Goal: Task Accomplishment & Management: Use online tool/utility

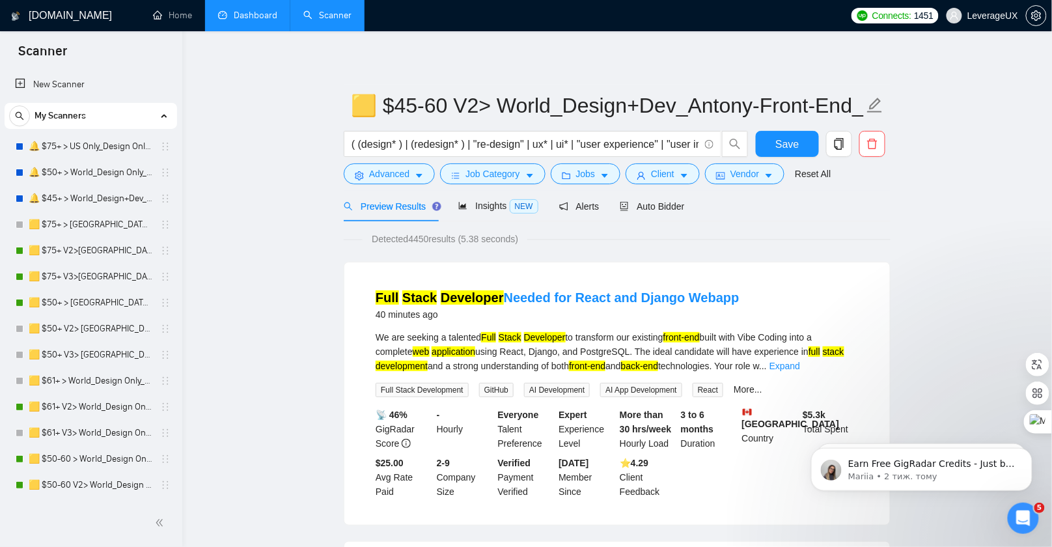
click at [242, 16] on link "Dashboard" at bounding box center [247, 15] width 59 height 11
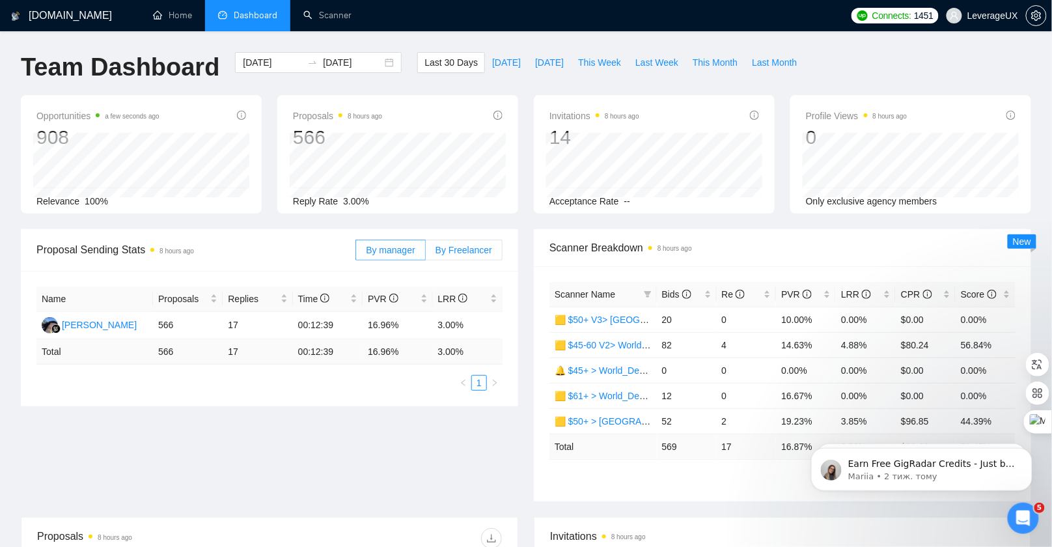
click at [469, 251] on span "By Freelancer" at bounding box center [463, 250] width 57 height 10
click at [426, 253] on input "By Freelancer" at bounding box center [426, 253] width 0 height 0
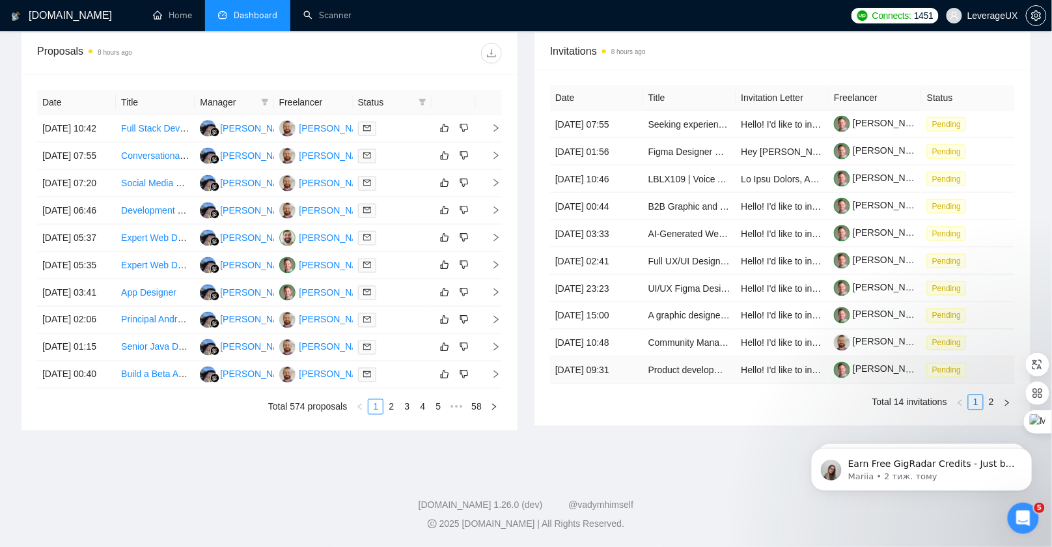
scroll to position [599, 0]
click at [993, 404] on link "2" at bounding box center [991, 402] width 14 height 14
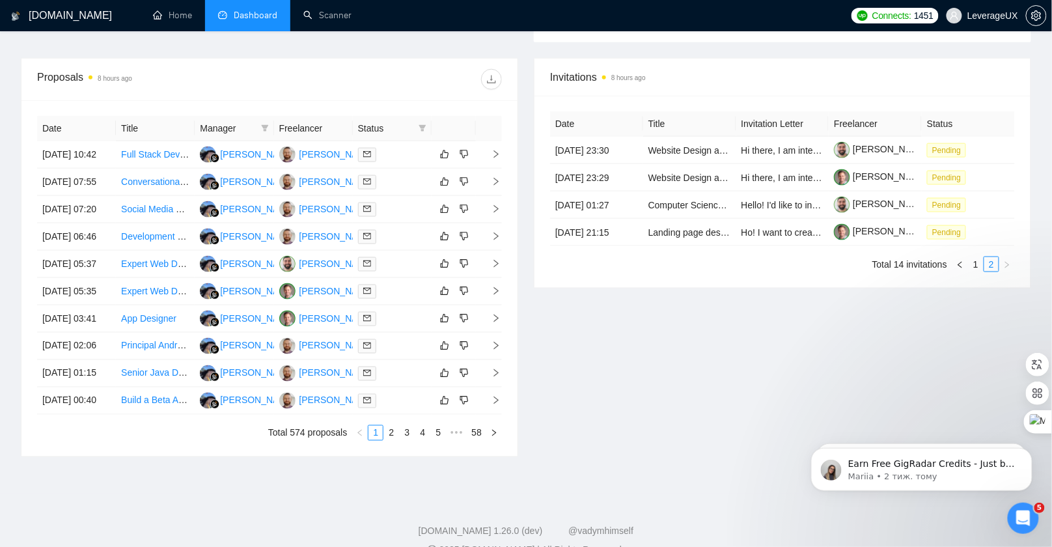
scroll to position [458, 0]
click at [974, 272] on link "1" at bounding box center [976, 265] width 14 height 14
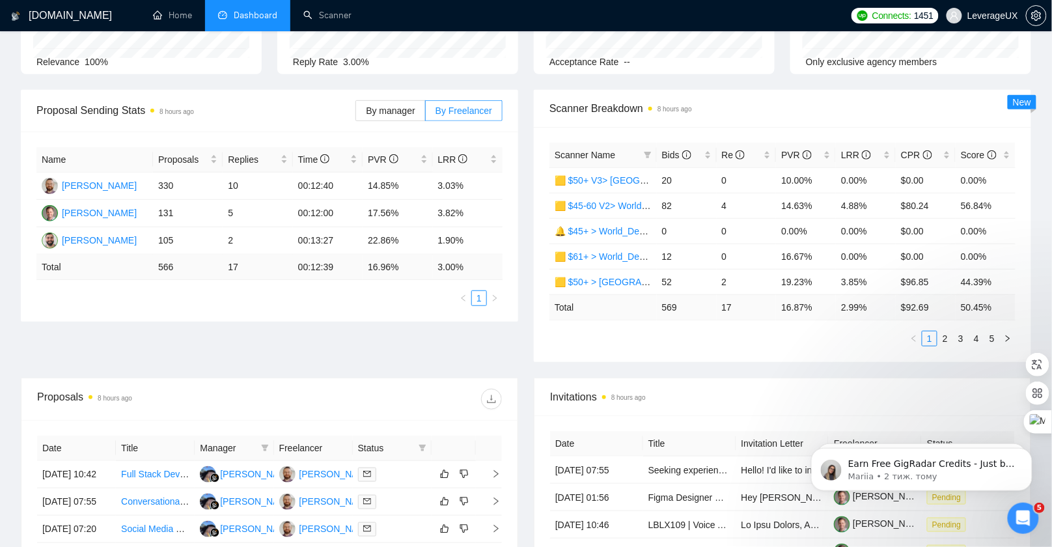
scroll to position [107, 0]
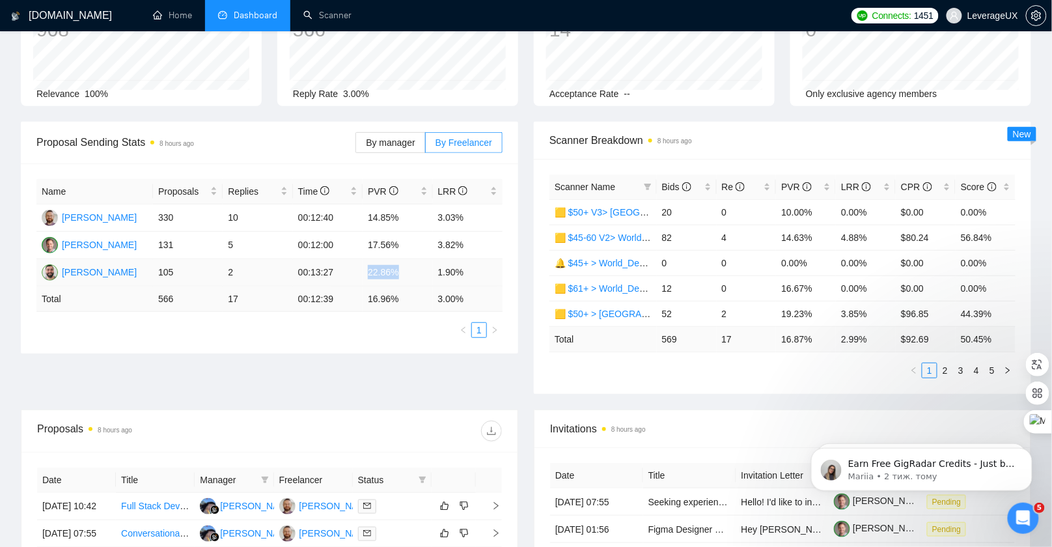
drag, startPoint x: 368, startPoint y: 273, endPoint x: 414, endPoint y: 271, distance: 45.6
click at [414, 271] on td "22.86%" at bounding box center [398, 272] width 70 height 27
drag, startPoint x: 428, startPoint y: 271, endPoint x: 482, endPoint y: 269, distance: 54.0
click at [482, 269] on tr "Roman Leshchyk 105 2 00:13:27 22.86% 1.90%" at bounding box center [269, 272] width 466 height 27
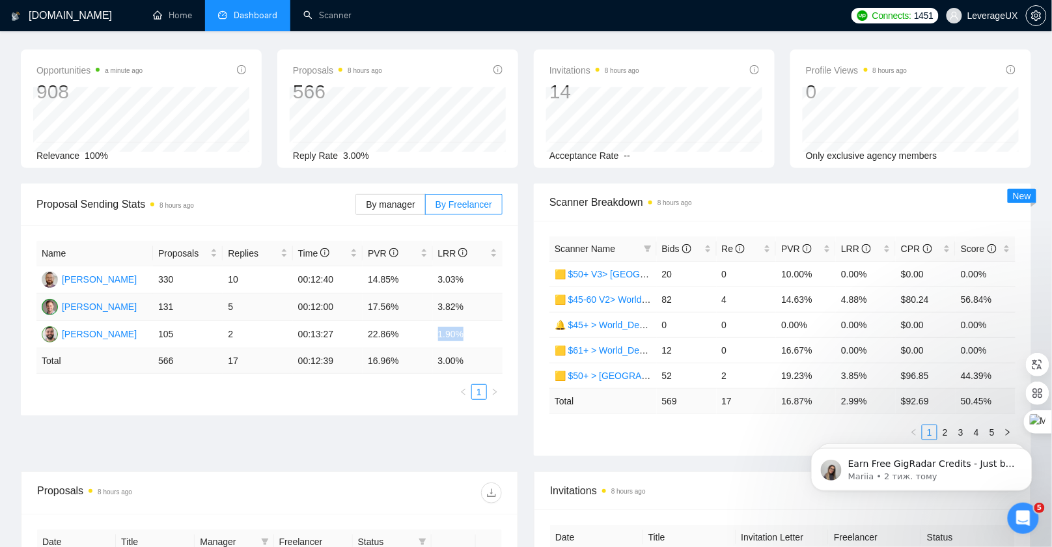
scroll to position [12, 0]
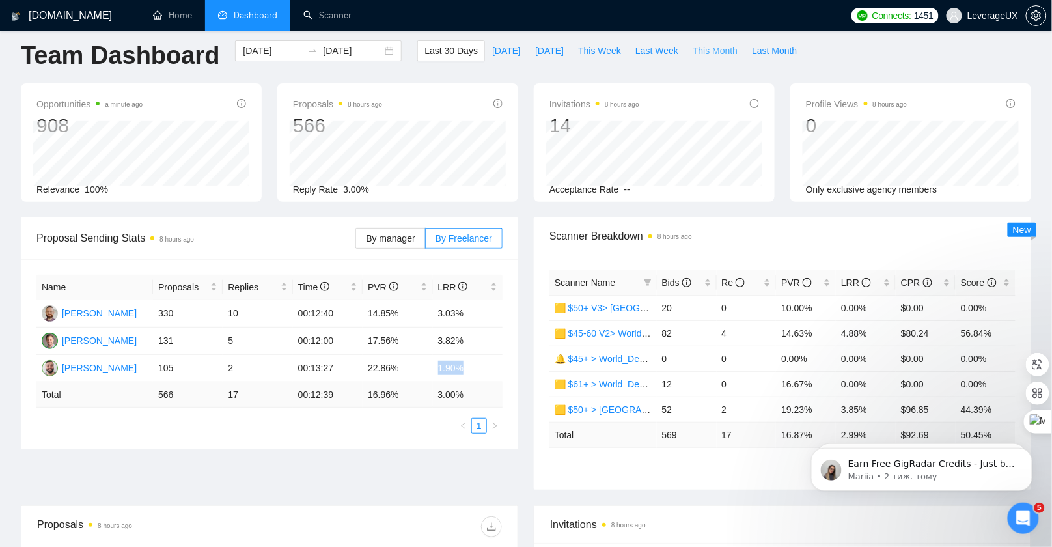
click at [723, 52] on span "This Month" at bounding box center [715, 51] width 45 height 14
type input "2025-09-01"
type input "2025-09-30"
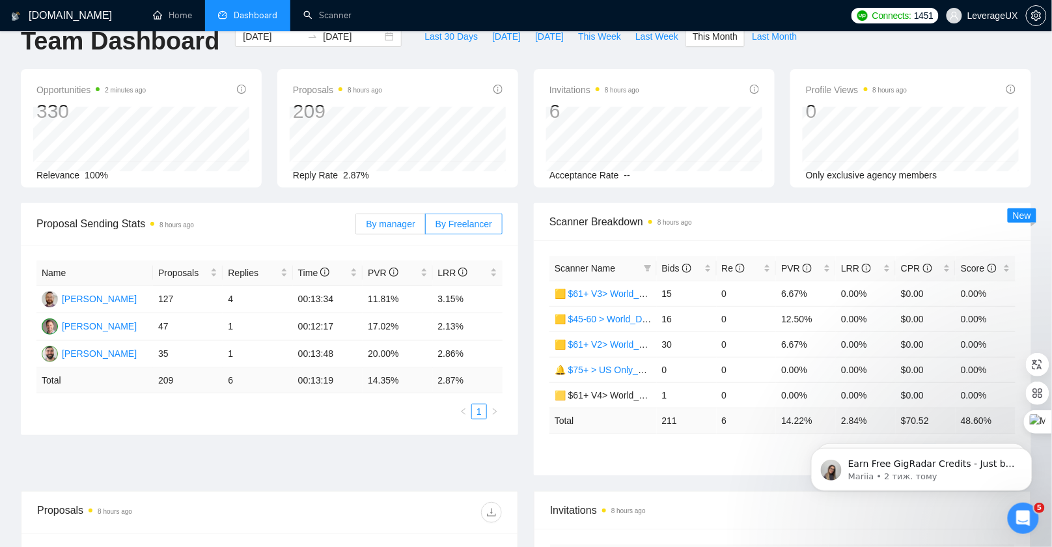
scroll to position [48, 0]
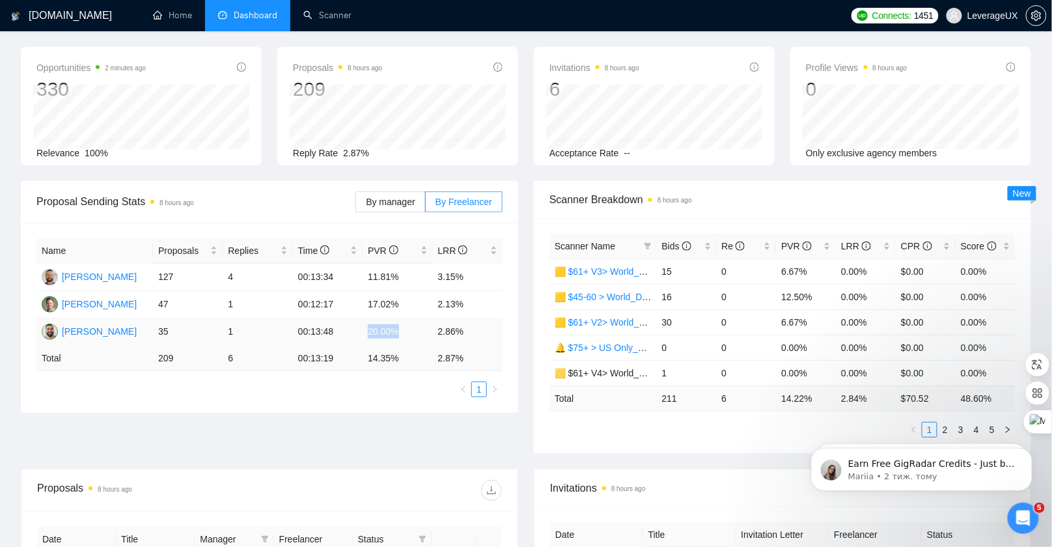
drag, startPoint x: 367, startPoint y: 331, endPoint x: 428, endPoint y: 331, distance: 60.5
click at [428, 331] on td "20.00%" at bounding box center [398, 331] width 70 height 27
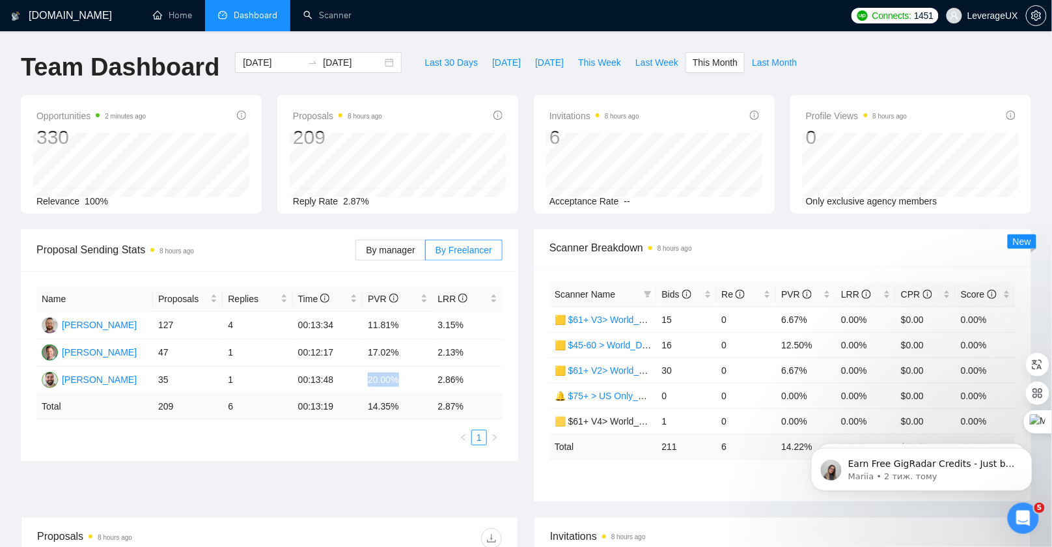
scroll to position [0, 0]
click at [430, 65] on span "Last 30 Days" at bounding box center [450, 62] width 53 height 14
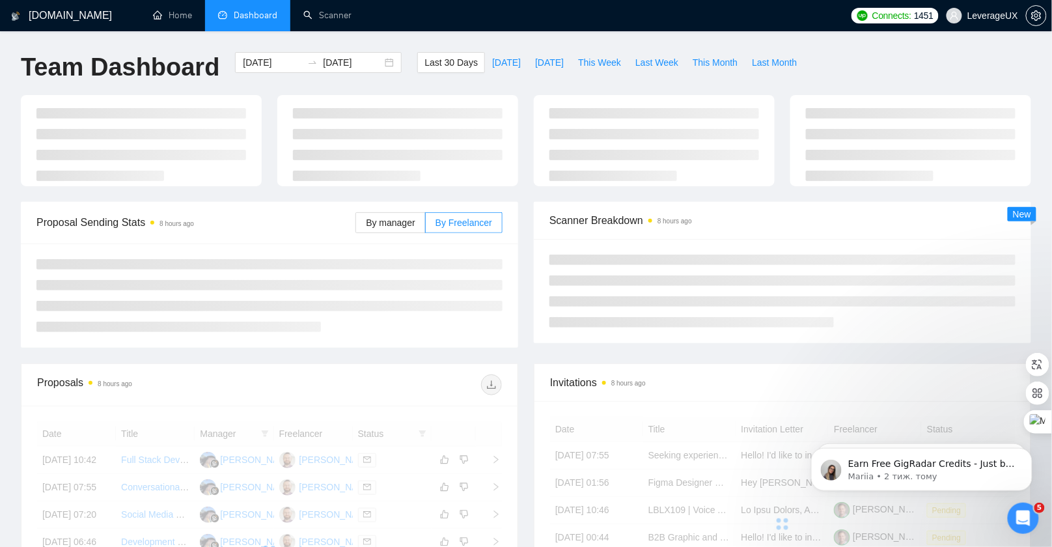
type input "2025-08-12"
type input "2025-09-11"
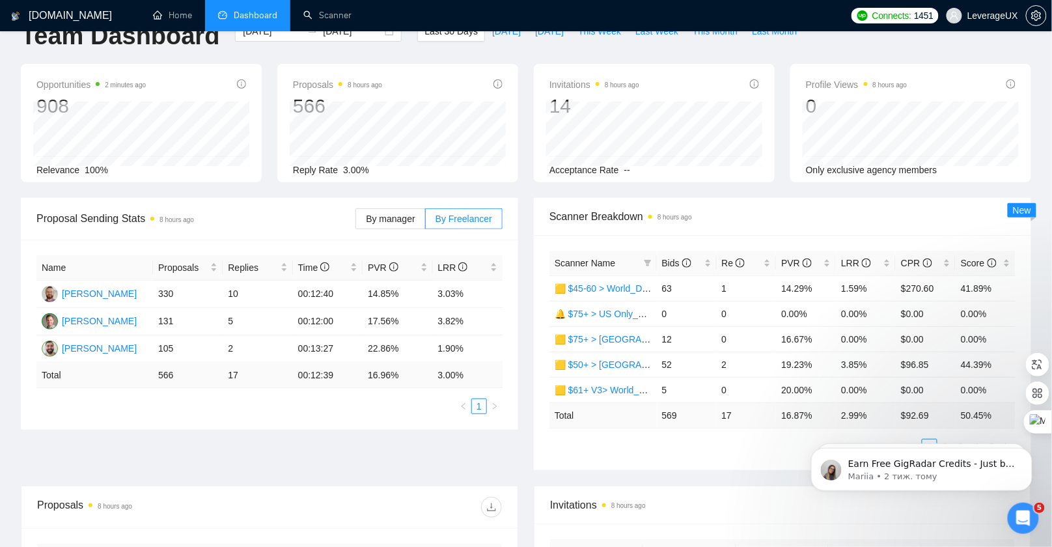
scroll to position [32, 0]
click at [338, 18] on link "Scanner" at bounding box center [327, 15] width 48 height 11
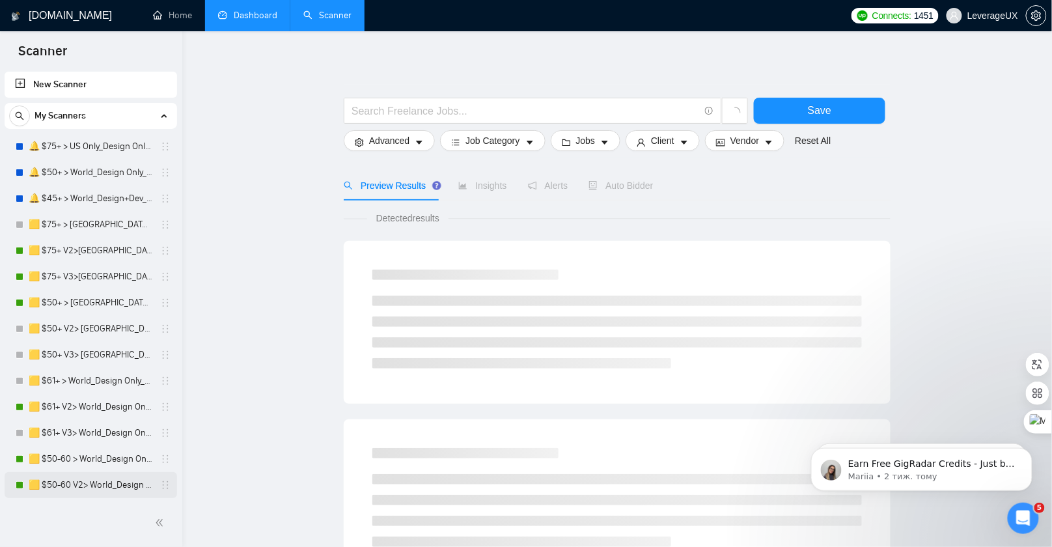
click at [97, 485] on link "🟨 $50-60 V2> World_Design Only_Roman-Web Design_General" at bounding box center [91, 485] width 124 height 26
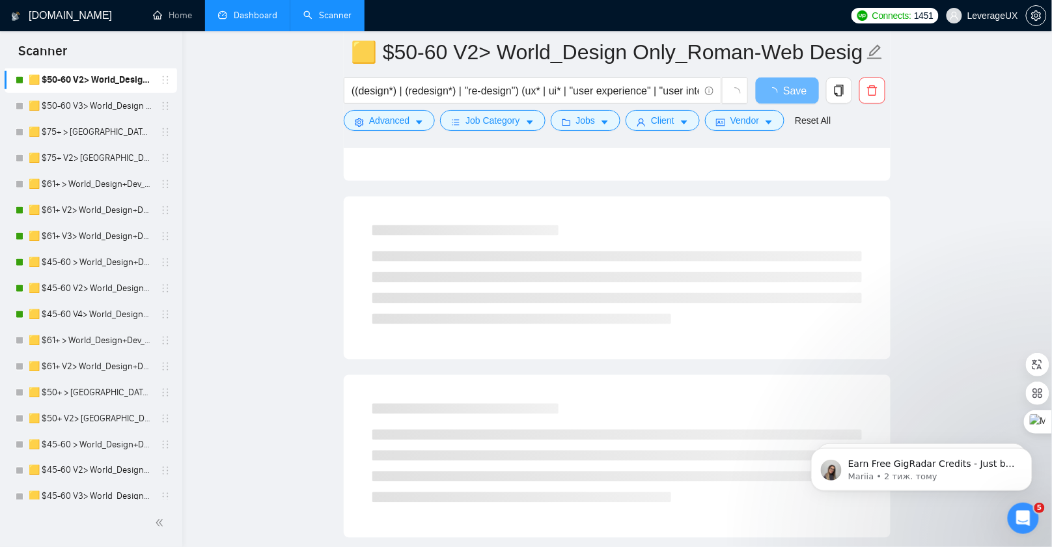
scroll to position [511, 0]
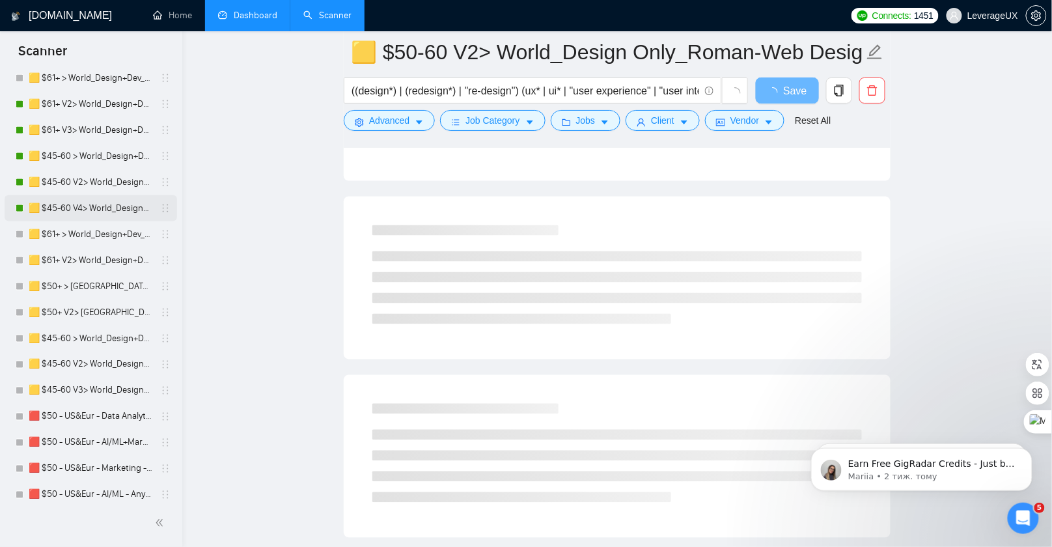
click at [108, 208] on link "🟨 $45-60 V4> World_Design+Dev_Antony-Front-End_General" at bounding box center [91, 208] width 124 height 26
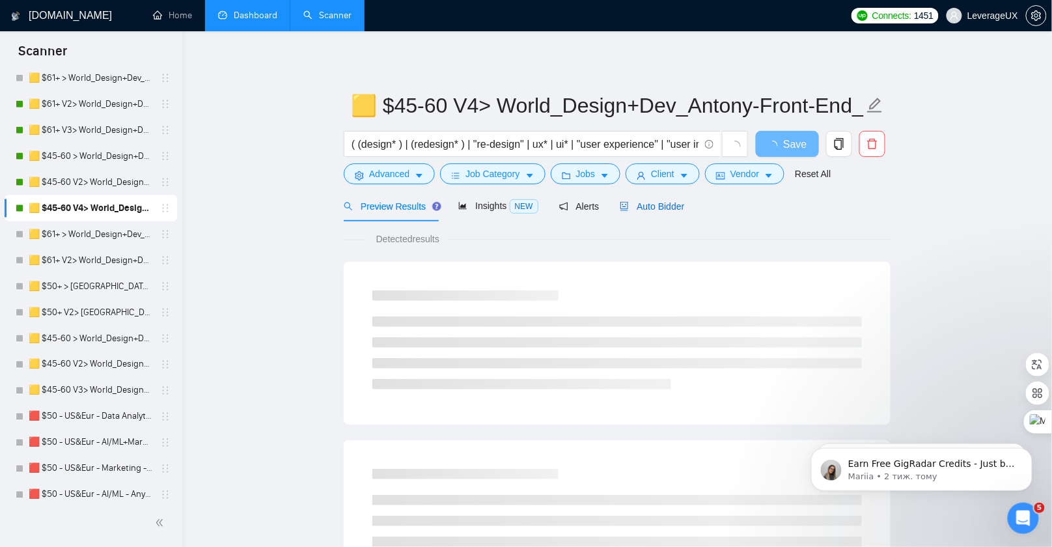
click at [661, 199] on div "Auto Bidder" at bounding box center [652, 206] width 64 height 14
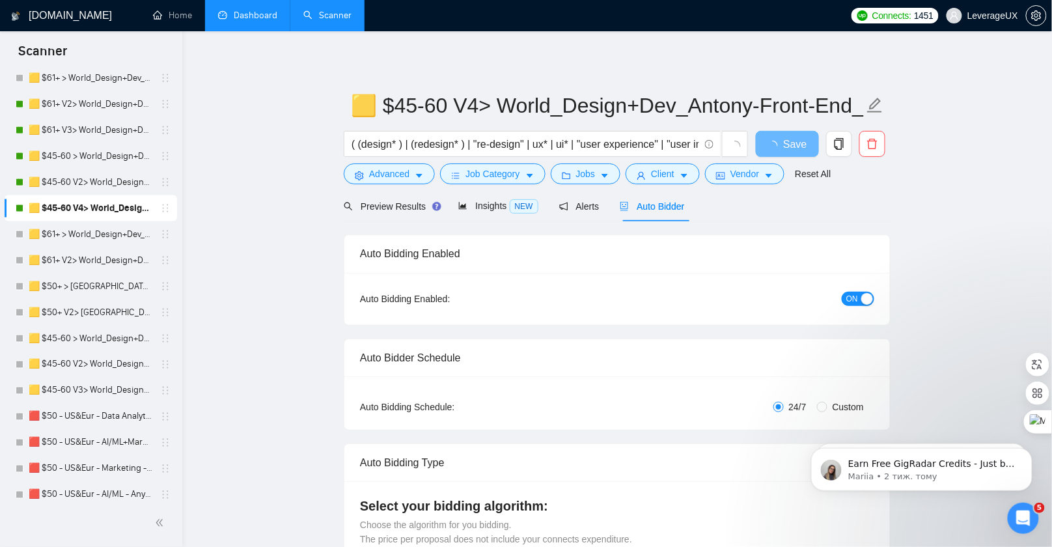
radio input "false"
radio input "true"
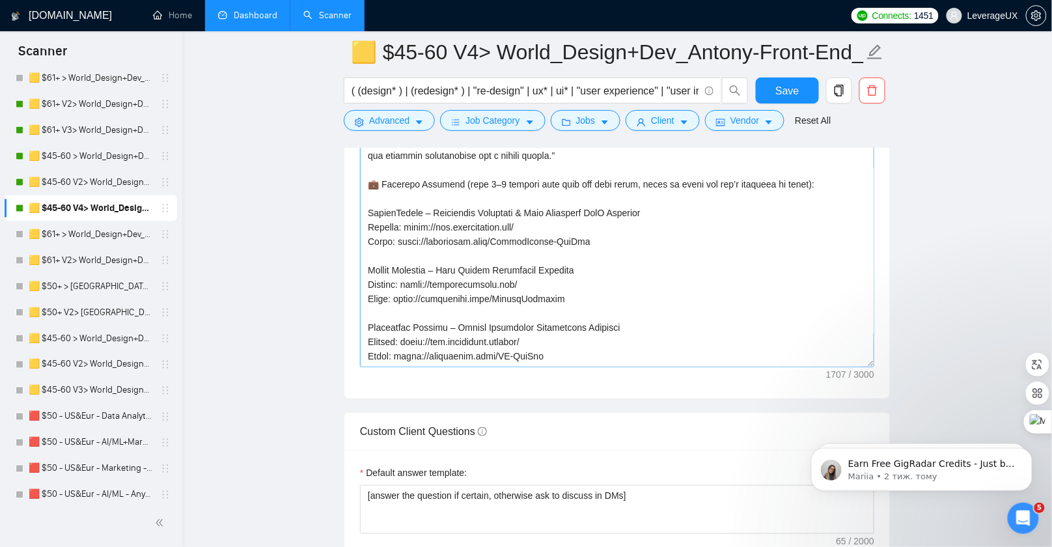
scroll to position [72, 0]
drag, startPoint x: 568, startPoint y: 92, endPoint x: 592, endPoint y: 95, distance: 23.7
click at [568, 92] on input "( (design* ) | (redesign* ) | "re-design" | ux* | ui* | "user experience" | "us…" at bounding box center [525, 91] width 348 height 16
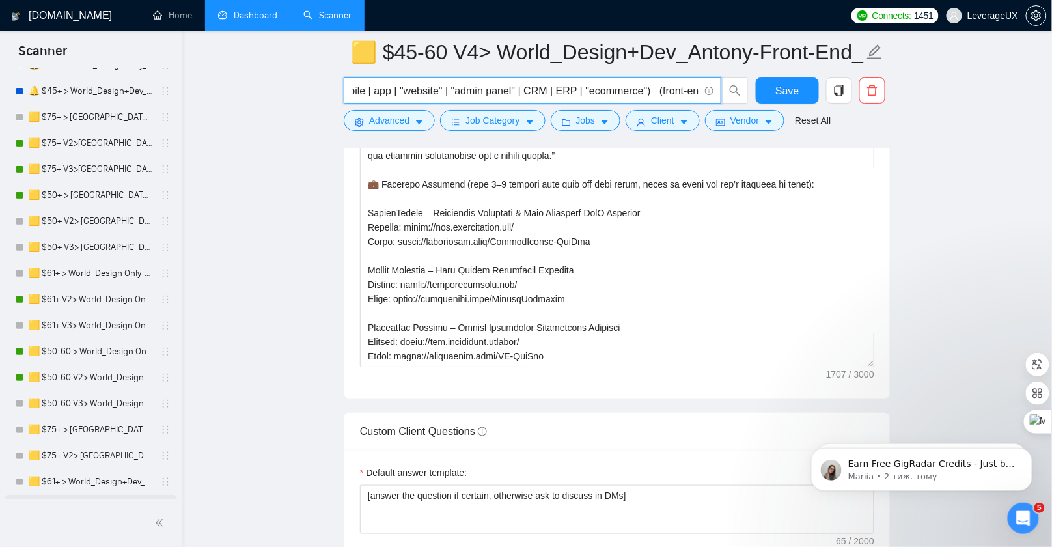
scroll to position [347, 0]
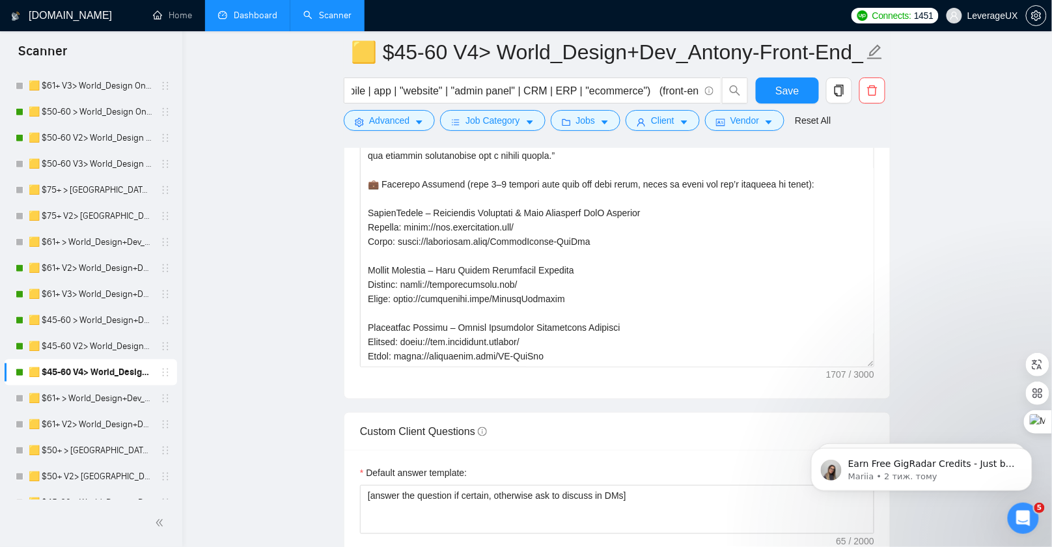
click at [75, 366] on link "🟨 $45-60 V4> World_Design+Dev_Antony-Front-End_General" at bounding box center [91, 372] width 124 height 26
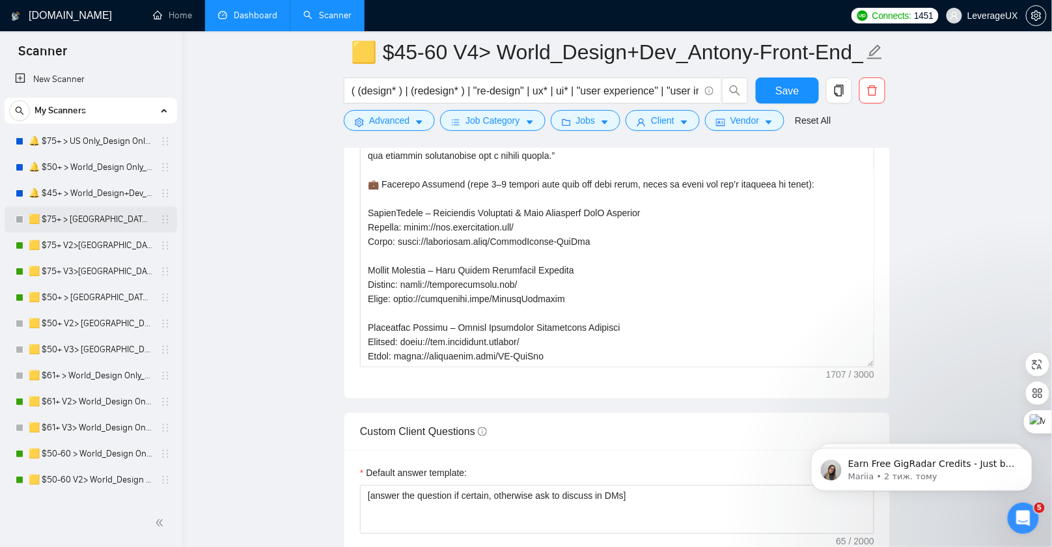
scroll to position [5, 0]
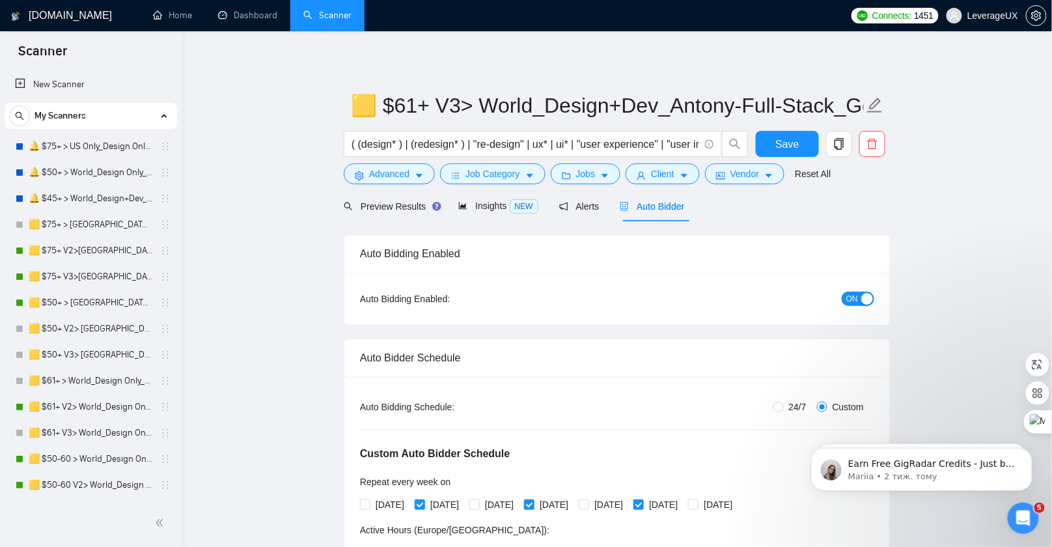
scroll to position [135, 0]
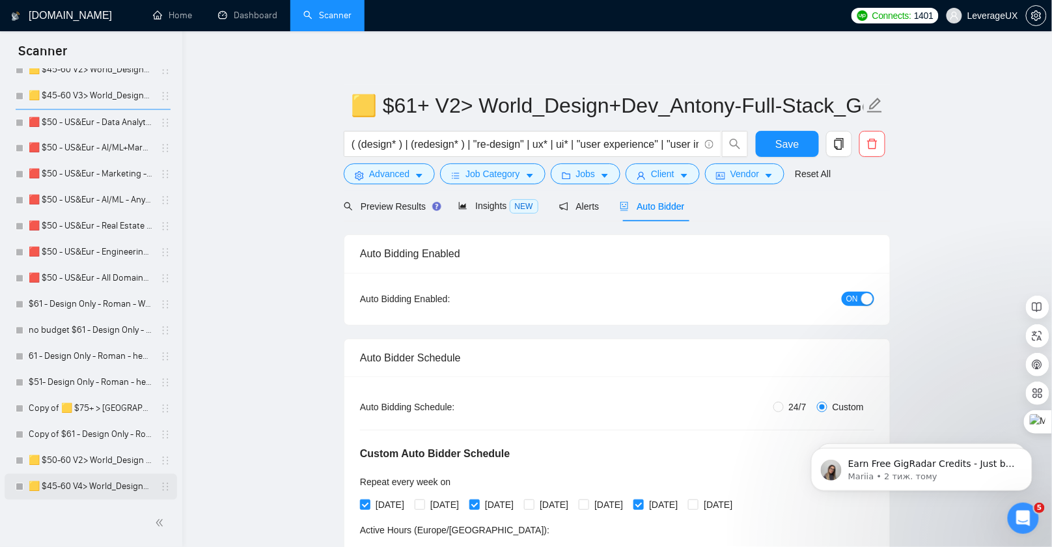
click at [81, 482] on link "🟨 $45-60 V4> World_Design+Dev_Roman-WebDesign_General" at bounding box center [91, 487] width 124 height 26
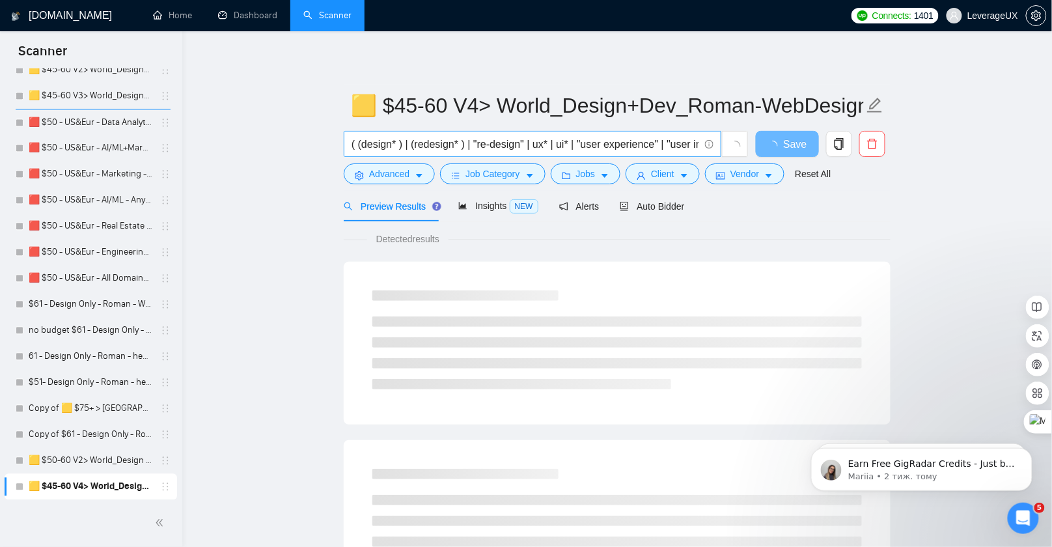
click at [592, 143] on input "( (design* ) | (redesign* ) | "re-design" | ux* | ui* | "user experience" | "us…" at bounding box center [525, 144] width 348 height 16
click at [356, 146] on input "( (design* ) | (redesign* ) | "re-design" | ux* | ui* | "user experience" | "us…" at bounding box center [525, 144] width 348 height 16
drag, startPoint x: 355, startPoint y: 146, endPoint x: 802, endPoint y: 152, distance: 446.6
click at [802, 152] on div "( (design* ) | (redesign* ) | "re-design" | ux* | ui* | "user experience" | "us…" at bounding box center [614, 147] width 547 height 33
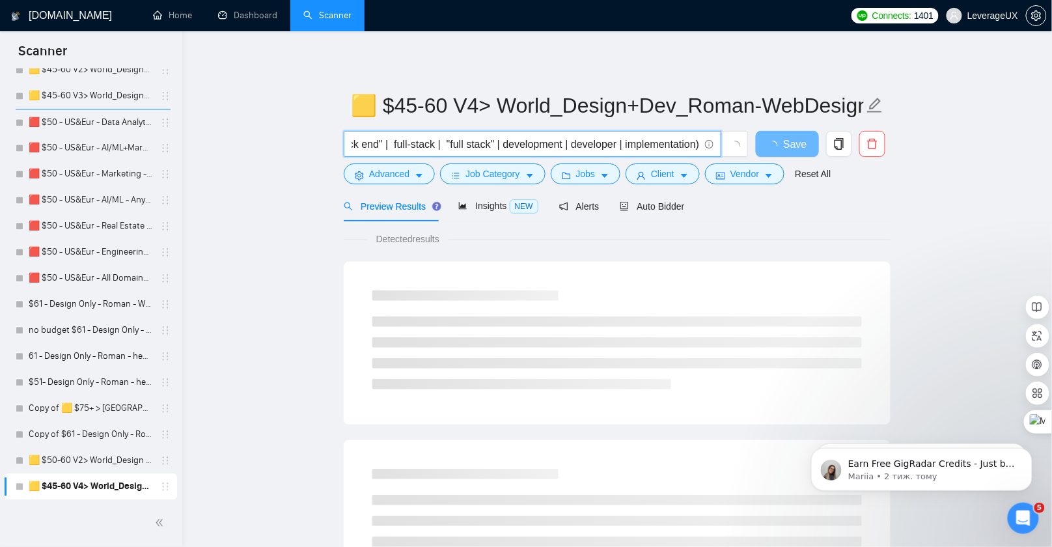
click at [499, 143] on input "( (design* ) | (redesign* ) | "re-design" | ux* | ui* | "user experience" | "us…" at bounding box center [525, 144] width 348 height 16
drag, startPoint x: 351, startPoint y: 144, endPoint x: 726, endPoint y: 155, distance: 375.1
click at [726, 155] on span "( (design* ) | (redesign* ) | "re-design" | ux* | ui* | "user experience" | "us…" at bounding box center [546, 144] width 405 height 26
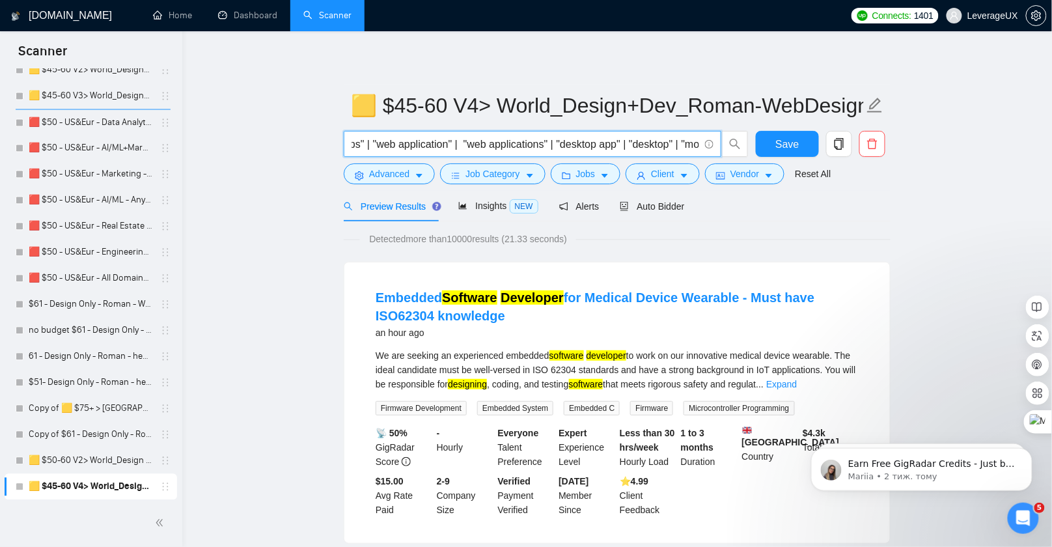
scroll to position [0, 1053]
drag, startPoint x: 410, startPoint y: 146, endPoint x: 657, endPoint y: 146, distance: 246.7
click at [657, 146] on input "( (design* ) | (redesign* ) | "re-design" | ux* | ui* | "user experience" | "us…" at bounding box center [525, 144] width 348 height 16
drag, startPoint x: 625, startPoint y: 143, endPoint x: 342, endPoint y: 142, distance: 282.5
click at [342, 142] on div "( (design* ) | (redesign* ) | "re-design" | ux* | ui* | "user experience" | "us…" at bounding box center [546, 147] width 410 height 33
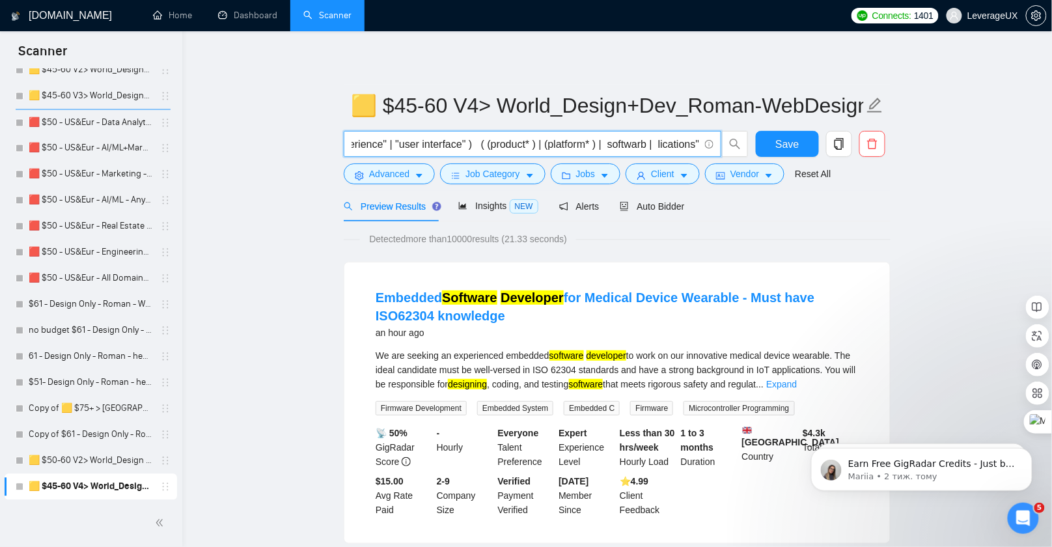
scroll to position [0, 15]
drag, startPoint x: 597, startPoint y: 145, endPoint x: 310, endPoint y: 147, distance: 287.0
type input "rb | lications""
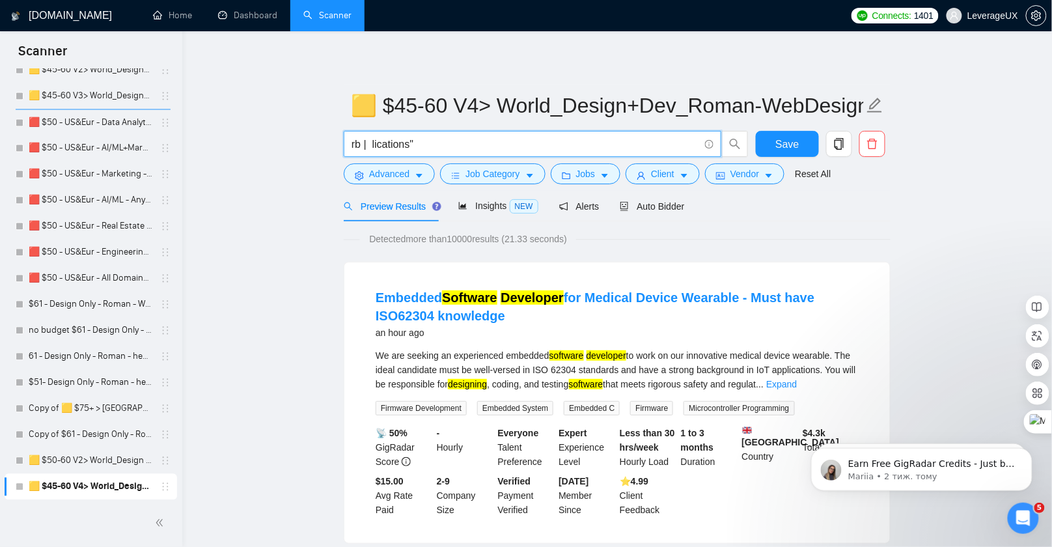
drag, startPoint x: 526, startPoint y: 141, endPoint x: 252, endPoint y: 144, distance: 274.0
type input "к"
type input "real estate"
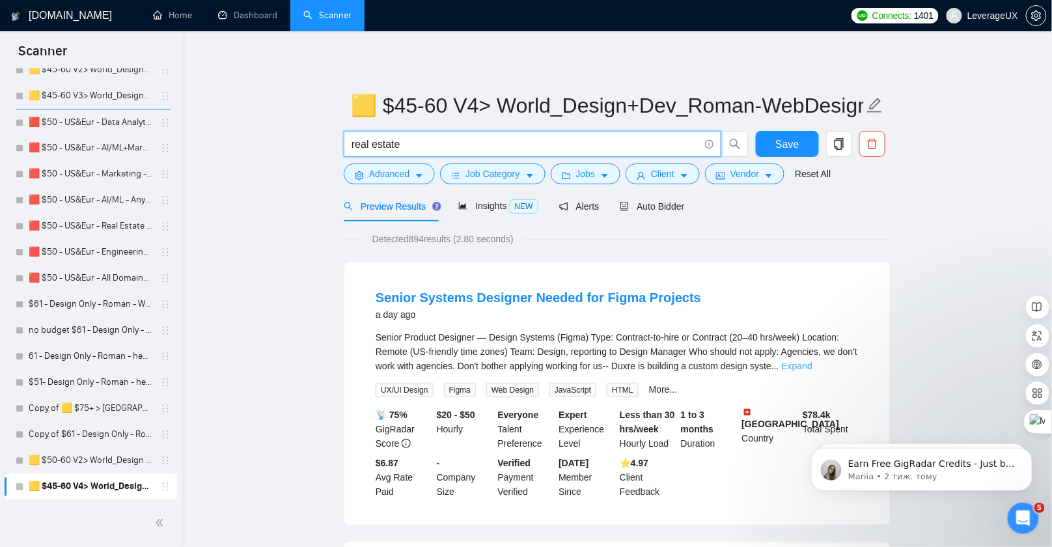
click at [812, 363] on link "Expand" at bounding box center [797, 366] width 31 height 10
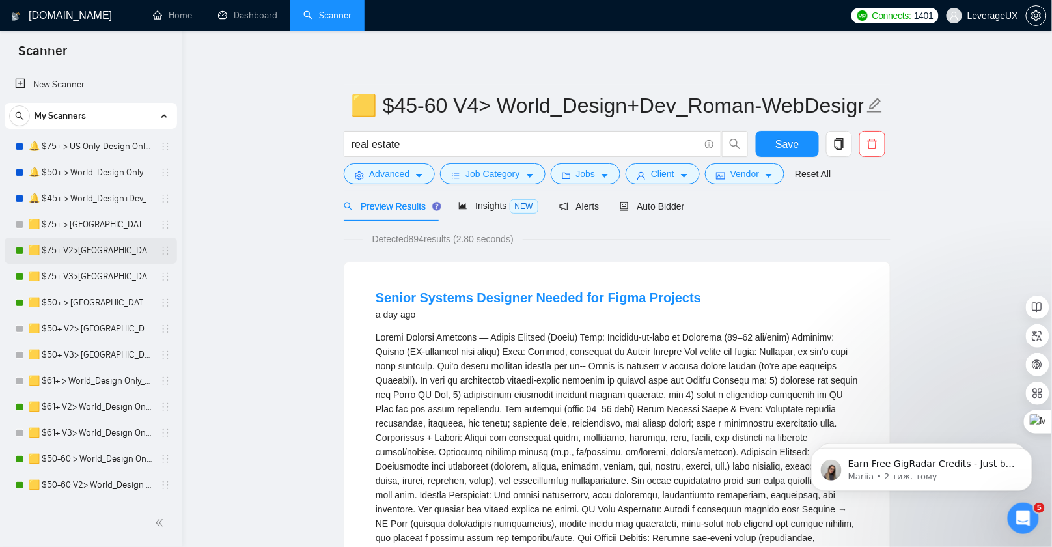
click at [96, 253] on link "🟨 $75+ V2>[GEOGRAPHIC_DATA]+[GEOGRAPHIC_DATA] Only_Tony-UX/UI_General" at bounding box center [91, 251] width 124 height 26
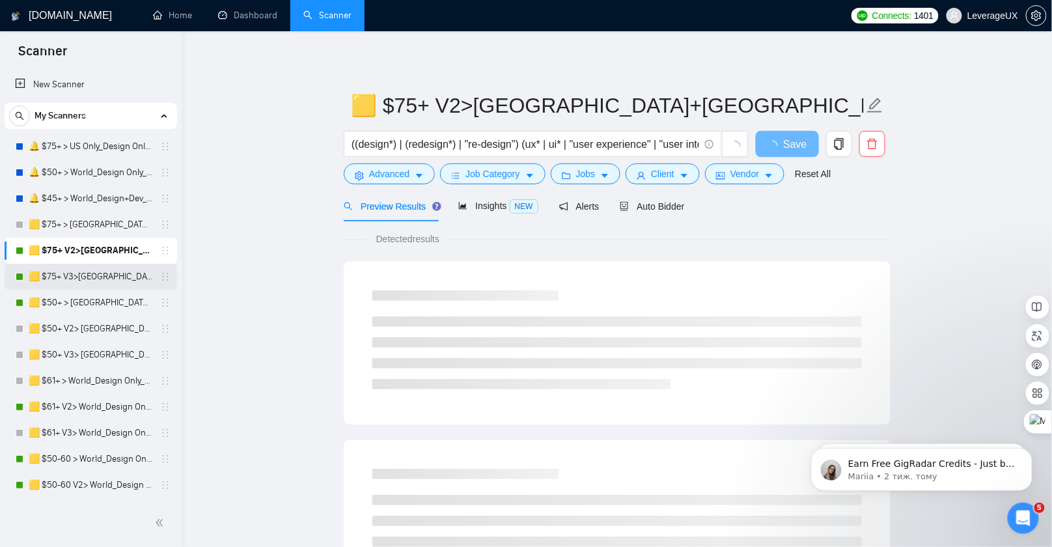
click at [99, 282] on link "🟨 $75+ V3>[GEOGRAPHIC_DATA]+[GEOGRAPHIC_DATA] Only_Tony-UX/UI_General" at bounding box center [91, 277] width 124 height 26
click at [102, 305] on link "🟨 $50+ > [GEOGRAPHIC_DATA]+[GEOGRAPHIC_DATA] Only_Tony-UX/UI_General" at bounding box center [91, 303] width 124 height 26
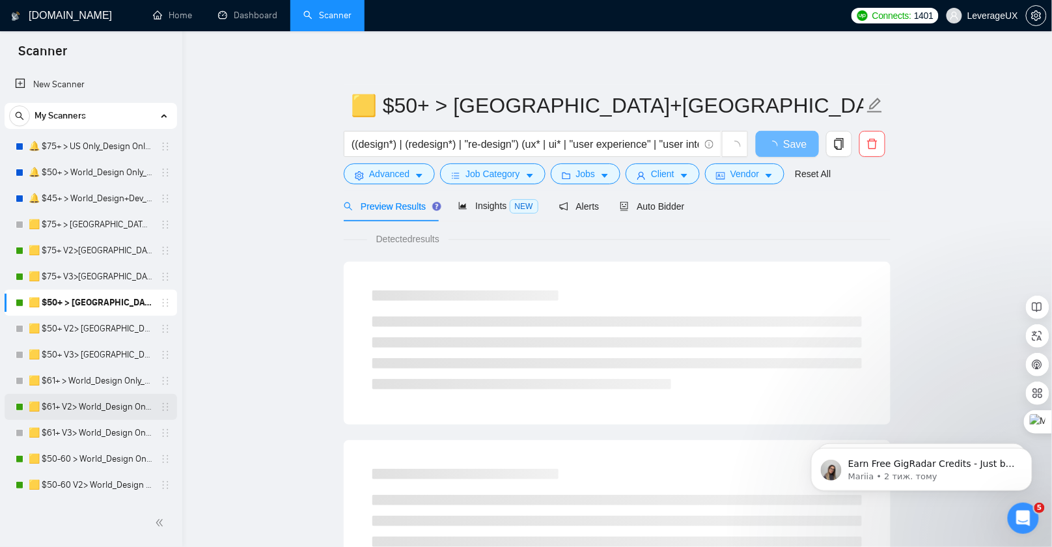
click at [72, 408] on link "🟨 $61+ V2> World_Design Only_Roman-UX/UI_General" at bounding box center [91, 407] width 124 height 26
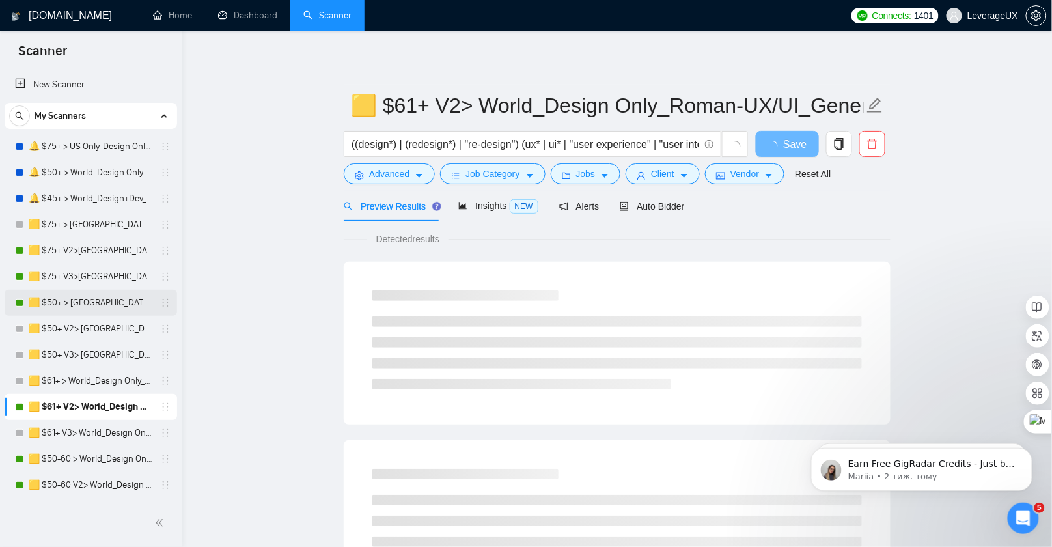
scroll to position [70, 0]
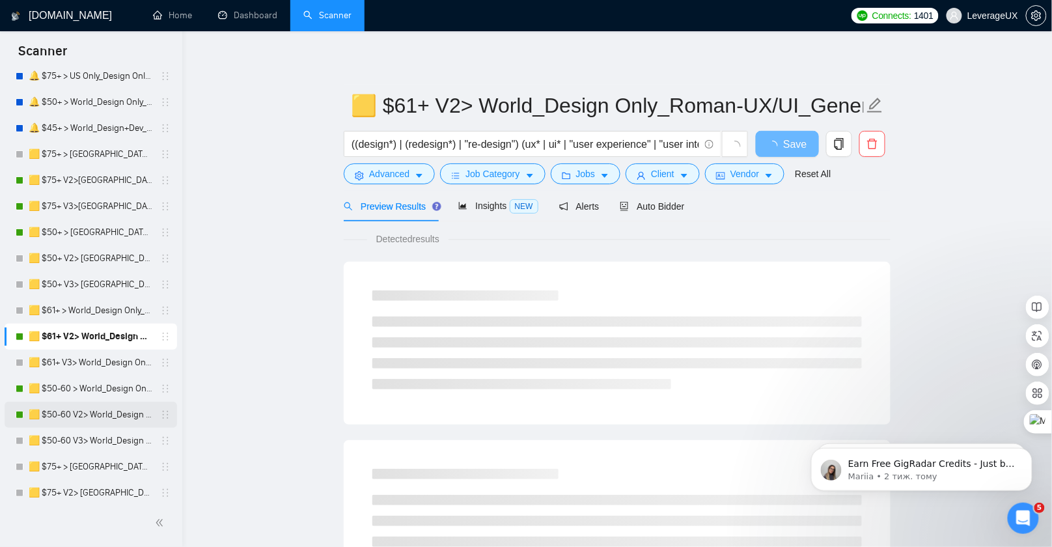
click at [83, 417] on link "🟨 $50-60 V2> World_Design Only_Roman-Web Design_General" at bounding box center [91, 415] width 124 height 26
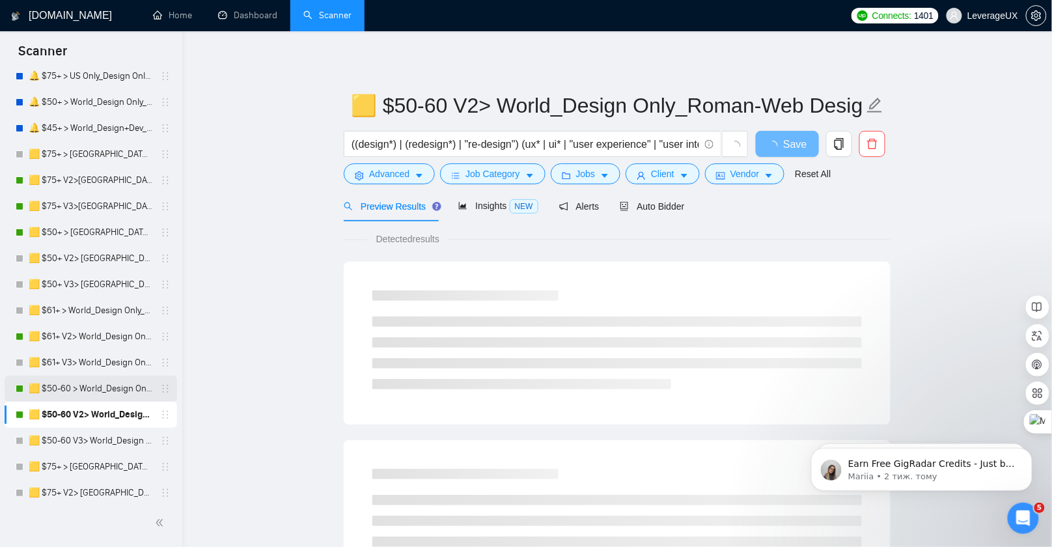
click at [99, 394] on link "🟨 $50-60 > World_Design Only_Roman-Web Design_General" at bounding box center [91, 389] width 124 height 26
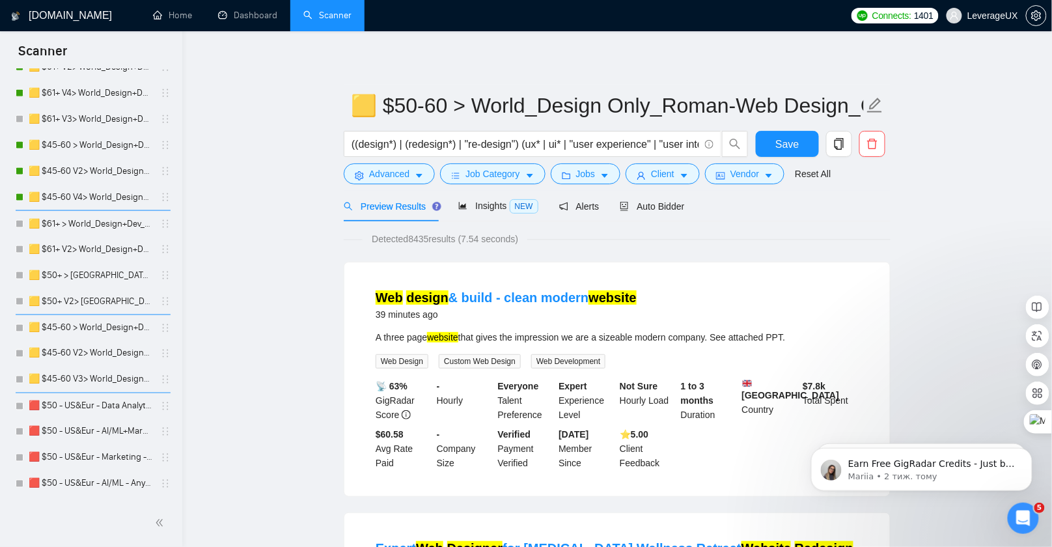
scroll to position [831, 0]
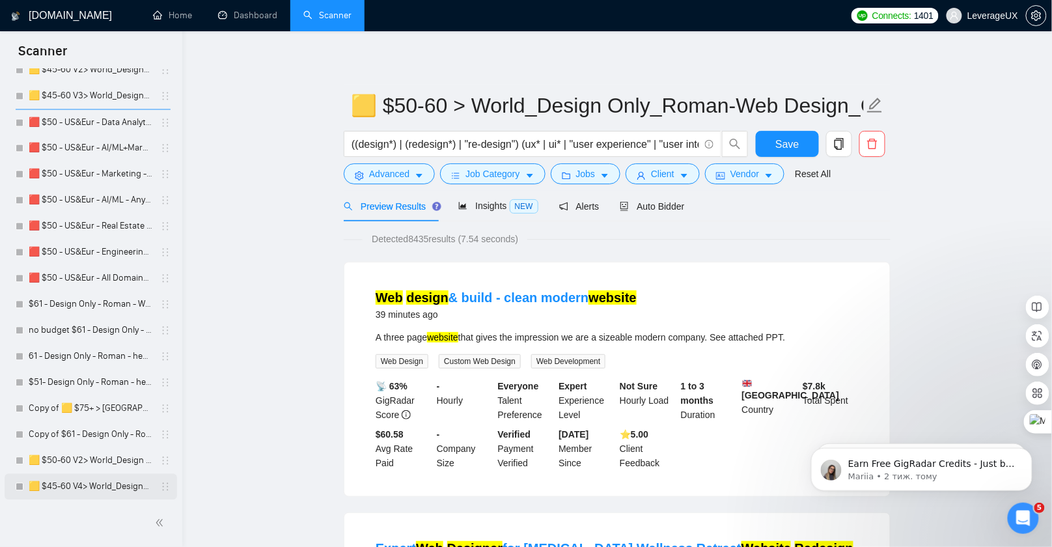
click at [70, 481] on link "🟨 $45-60 V4> World_Design+Dev_Roman-WebDesign_General" at bounding box center [91, 487] width 124 height 26
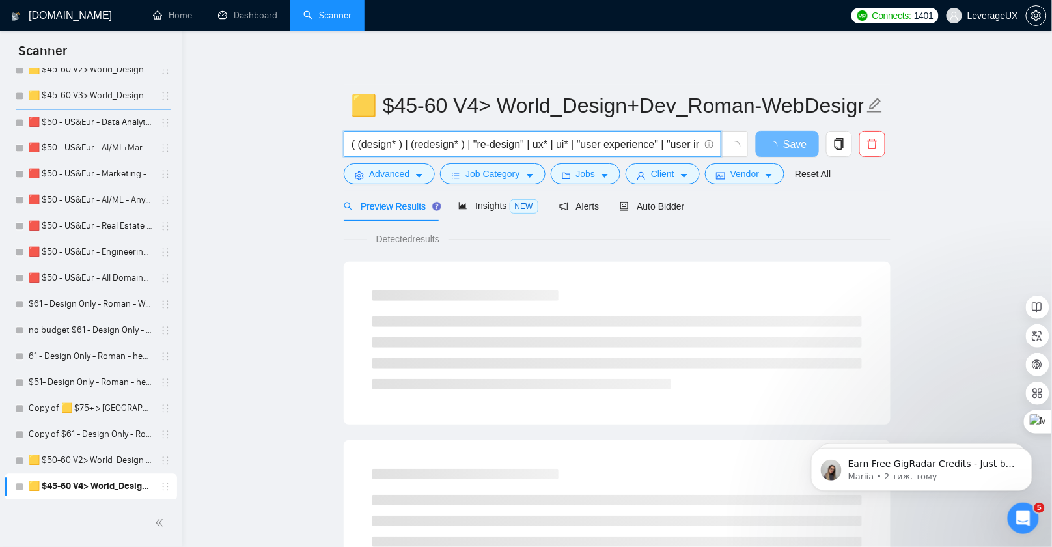
click at [681, 139] on input "( (design* ) | (redesign* ) | "re-design" | ux* | ui* | "user experience" | "us…" at bounding box center [525, 144] width 348 height 16
click at [436, 142] on input "( (design* ) | (redesign* ) | "re-design" | ux* | ui* | "user experience" | "us…" at bounding box center [525, 144] width 348 height 16
drag, startPoint x: 372, startPoint y: 141, endPoint x: 808, endPoint y: 150, distance: 436.8
click at [808, 150] on div "( (design* ) | (redesign* ) | "re-design" | ux* | ui* | "user experience" | "us…" at bounding box center [614, 147] width 547 height 33
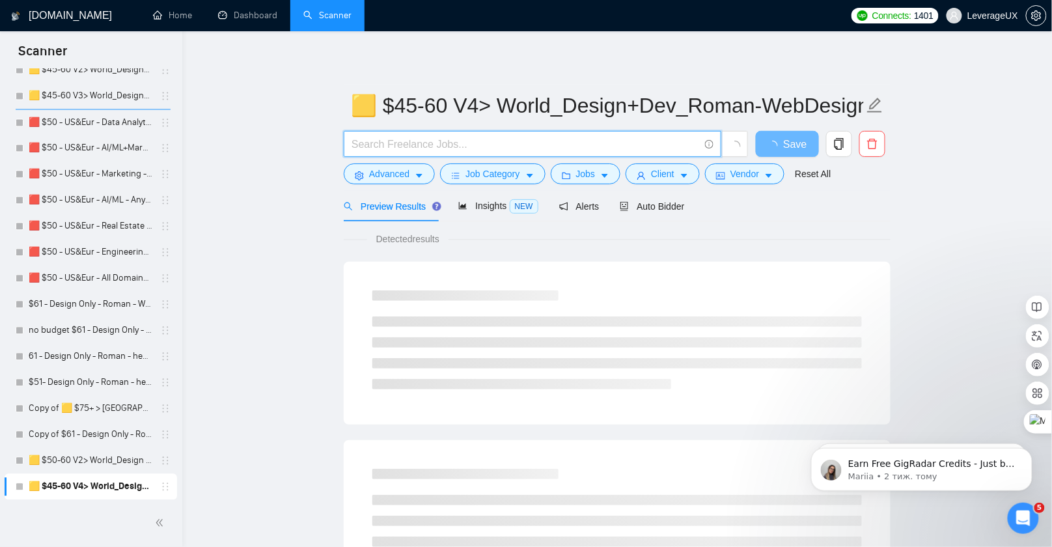
scroll to position [0, 0]
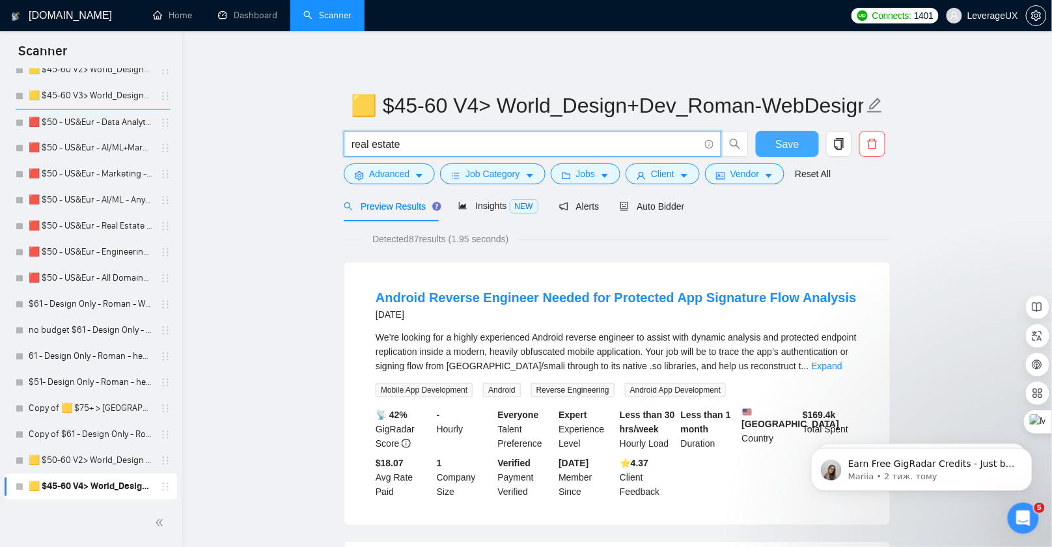
type input "real estate"
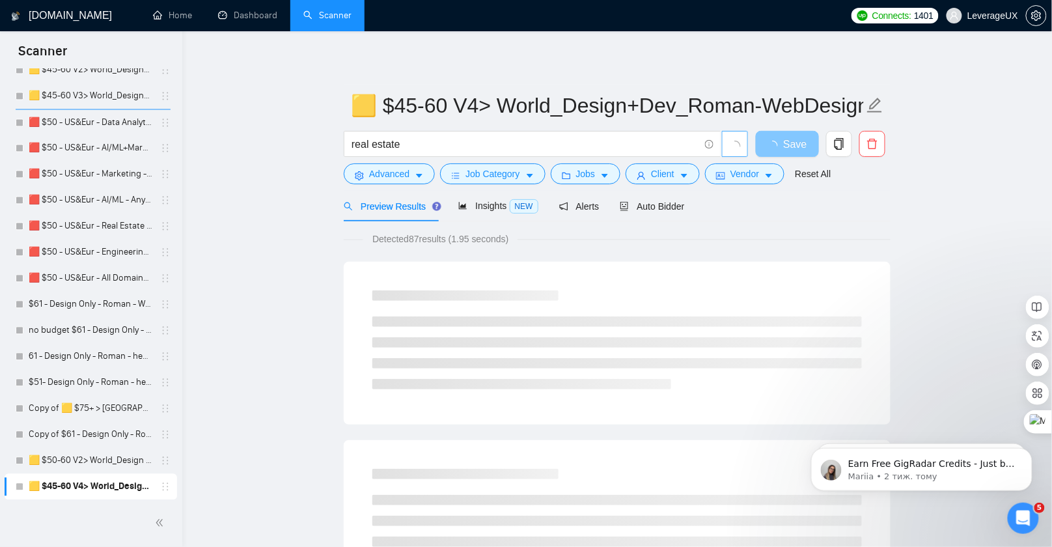
drag, startPoint x: 792, startPoint y: 150, endPoint x: 724, endPoint y: 135, distance: 69.3
click at [792, 150] on span "Save" at bounding box center [794, 144] width 23 height 16
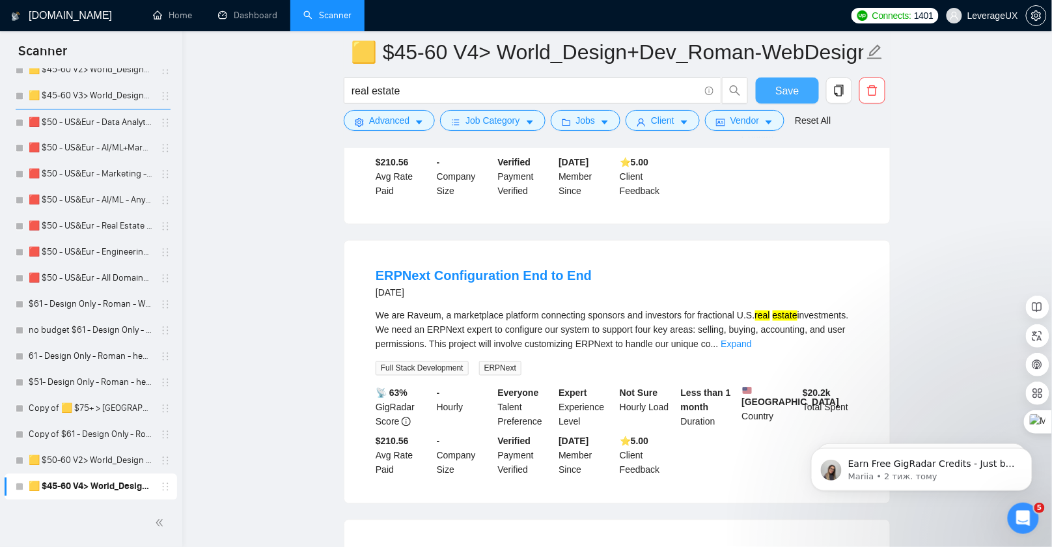
scroll to position [499, 0]
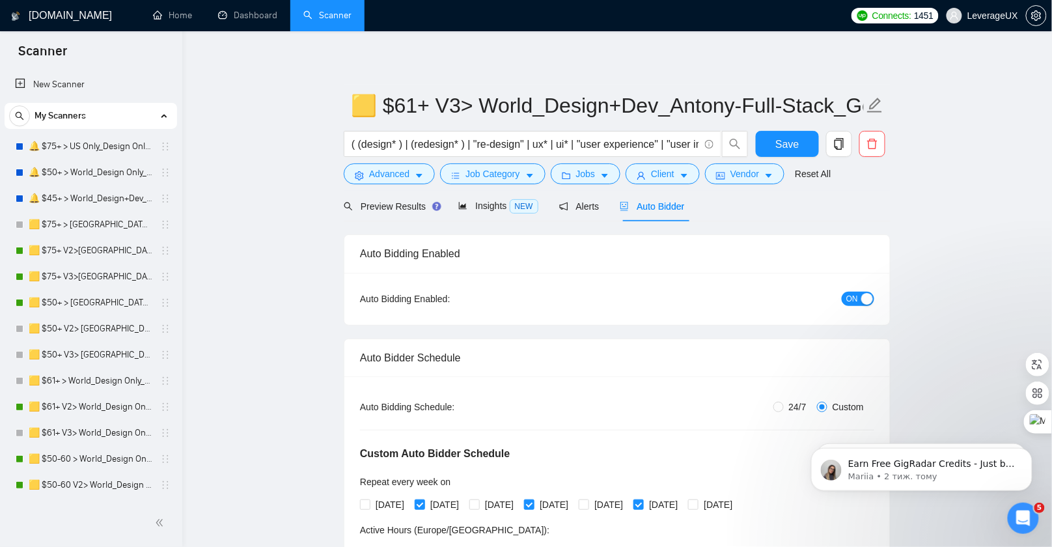
scroll to position [135, 0]
